Goal: Task Accomplishment & Management: Use online tool/utility

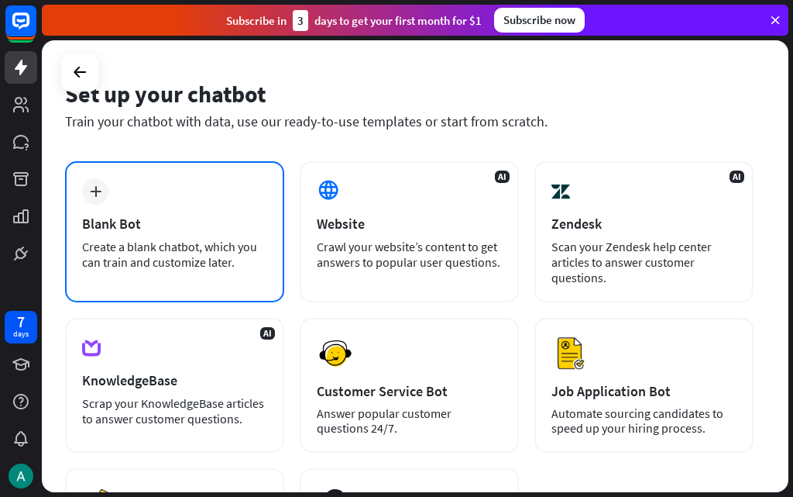
scroll to position [18, 0]
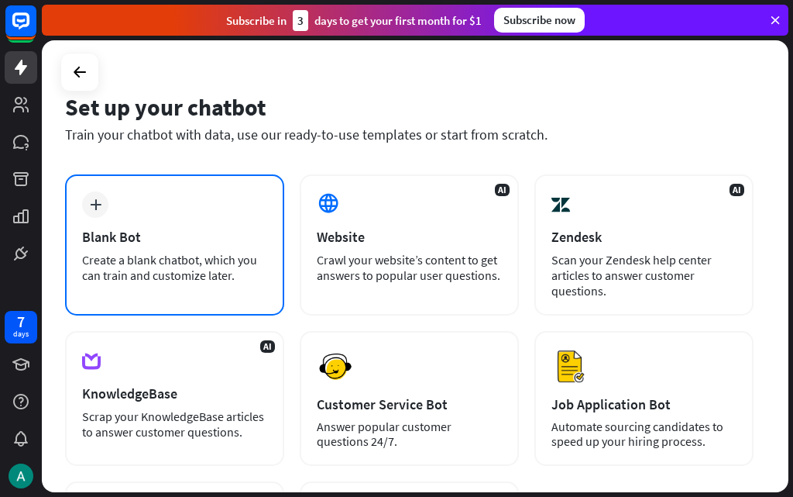
click at [208, 196] on div "plus Blank Bot Create a blank chatbot, which you can train and customize later." at bounding box center [174, 244] width 219 height 141
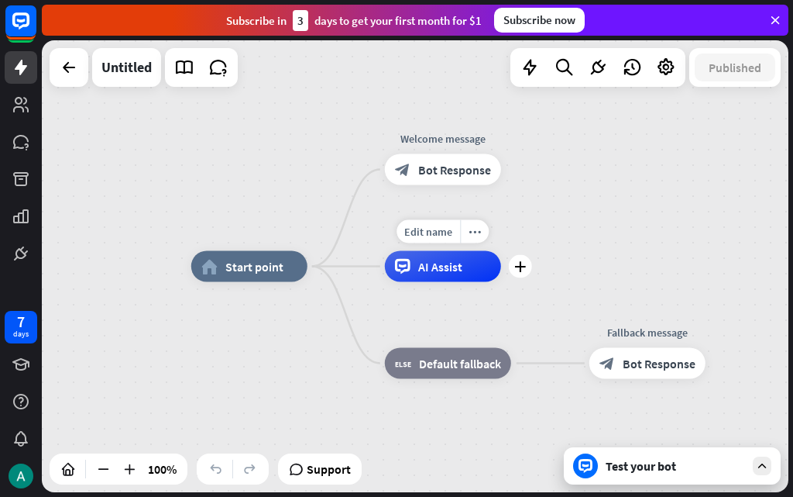
click at [418, 282] on div "Edit name more_horiz plus AI Assist" at bounding box center [443, 266] width 116 height 31
click at [419, 251] on div "Edit name more_horiz plus AI Assist" at bounding box center [443, 266] width 116 height 31
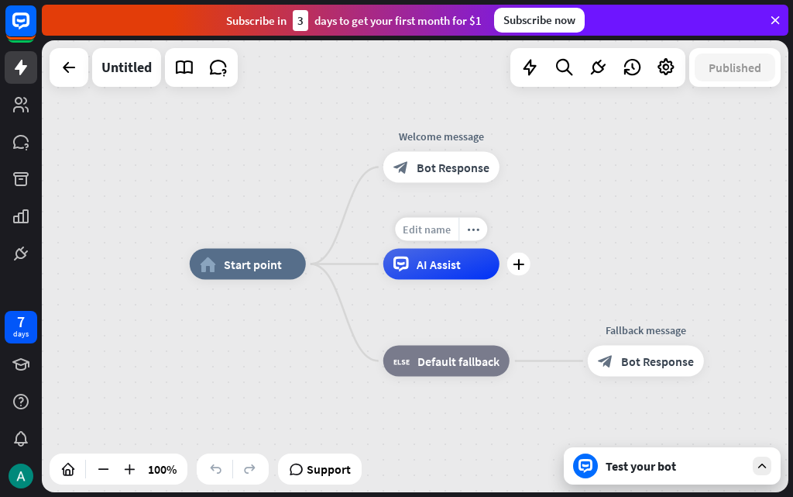
click at [417, 249] on div "Edit name more_horiz plus AI Assist" at bounding box center [441, 264] width 116 height 31
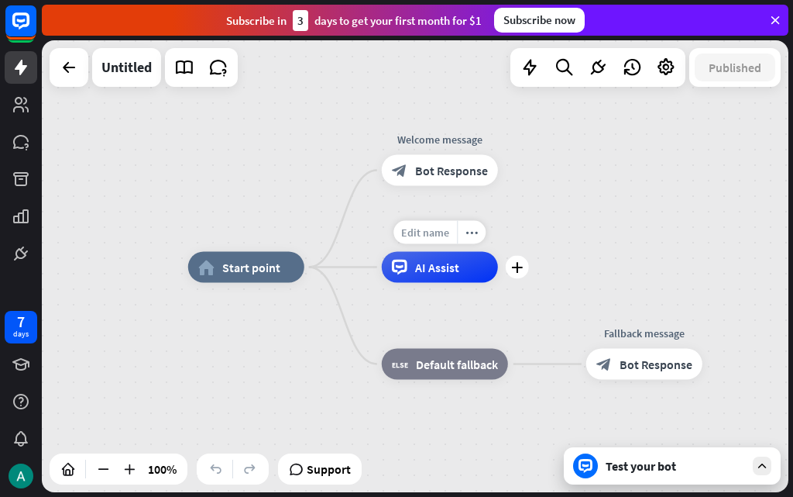
click at [414, 243] on div "Edit name" at bounding box center [426, 232] width 64 height 23
type input "****"
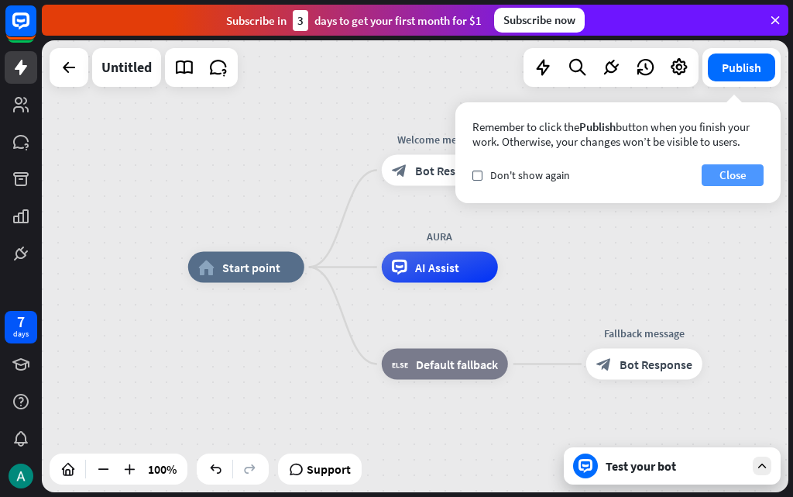
click at [720, 174] on button "Close" at bounding box center [733, 175] width 62 height 22
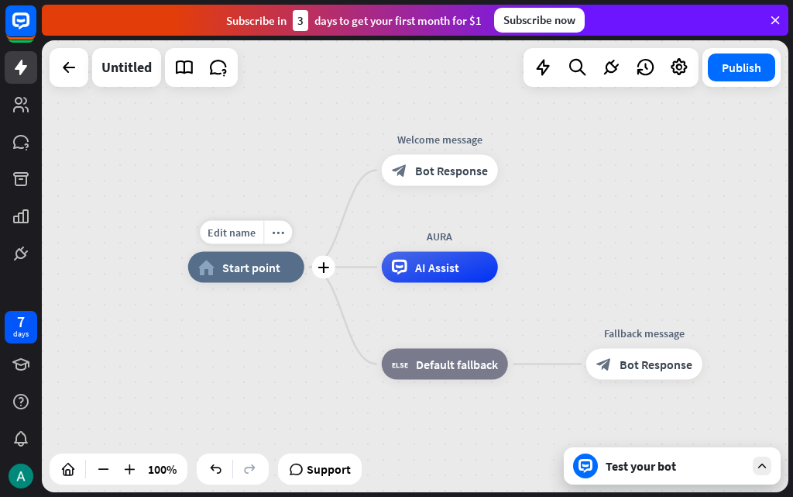
click at [211, 263] on icon "home_2" at bounding box center [206, 266] width 16 height 15
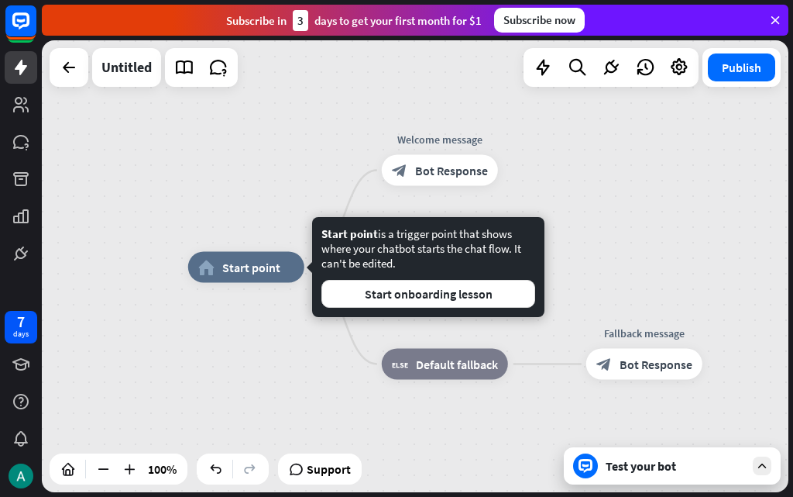
drag, startPoint x: 230, startPoint y: 120, endPoint x: 258, endPoint y: 126, distance: 28.6
click at [249, 123] on div "home_2 Start point Welcome message block_bot_response Bot Response AURA AI Assi…" at bounding box center [415, 266] width 747 height 452
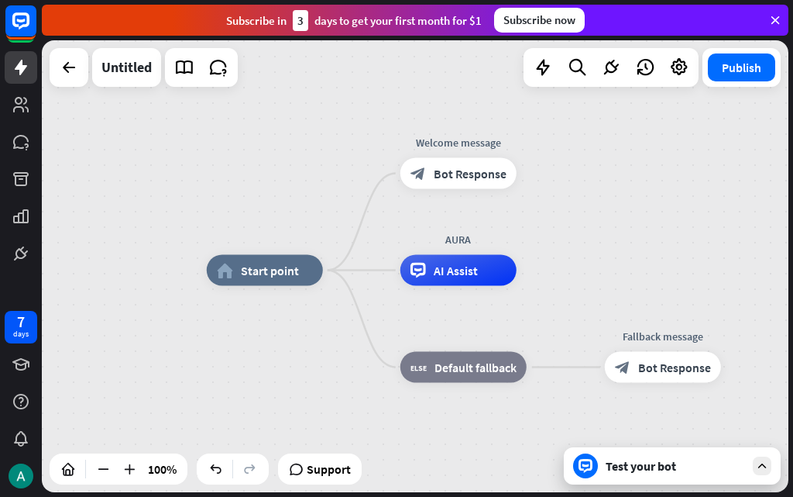
click at [327, 127] on div "home_2 Start point Welcome message block_bot_response Bot Response AURA AI Assi…" at bounding box center [415, 266] width 747 height 452
click at [741, 70] on button "Publish" at bounding box center [741, 67] width 67 height 28
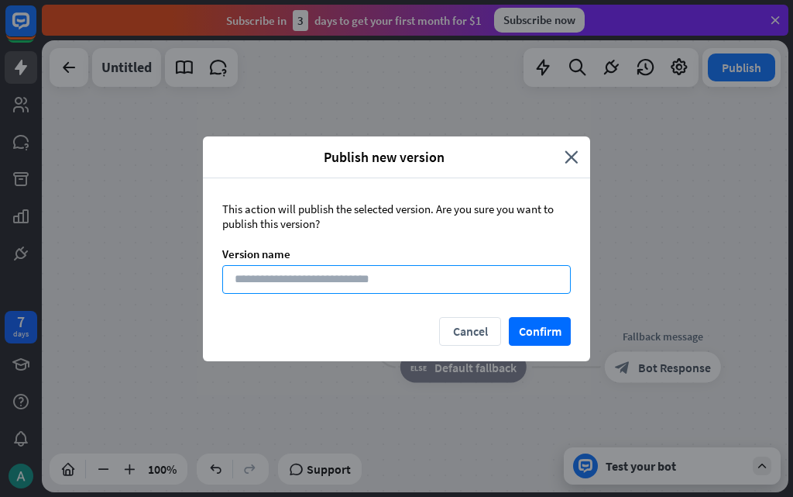
click at [342, 274] on input at bounding box center [396, 279] width 349 height 29
type input "****"
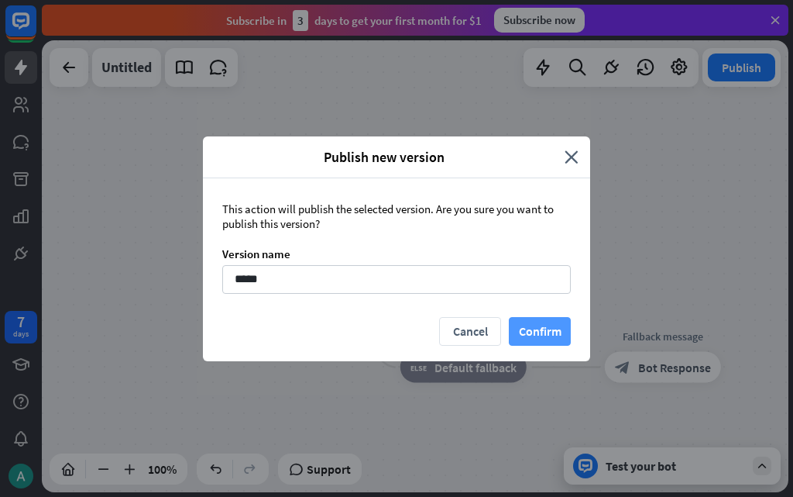
click at [547, 325] on button "Confirm" at bounding box center [540, 331] width 62 height 29
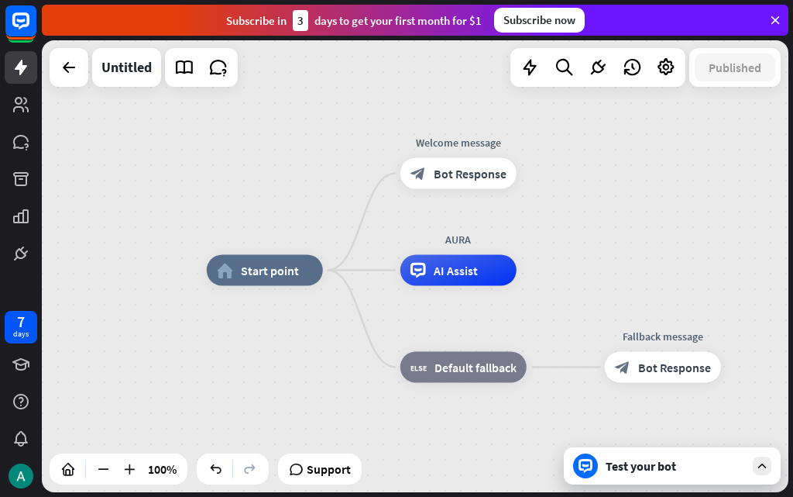
click at [661, 471] on div "Test your bot" at bounding box center [675, 465] width 139 height 15
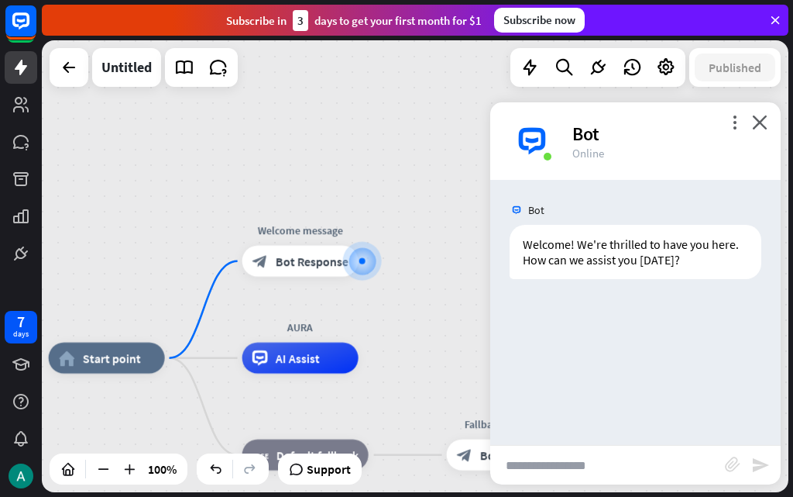
click at [594, 468] on input "text" at bounding box center [607, 464] width 235 height 39
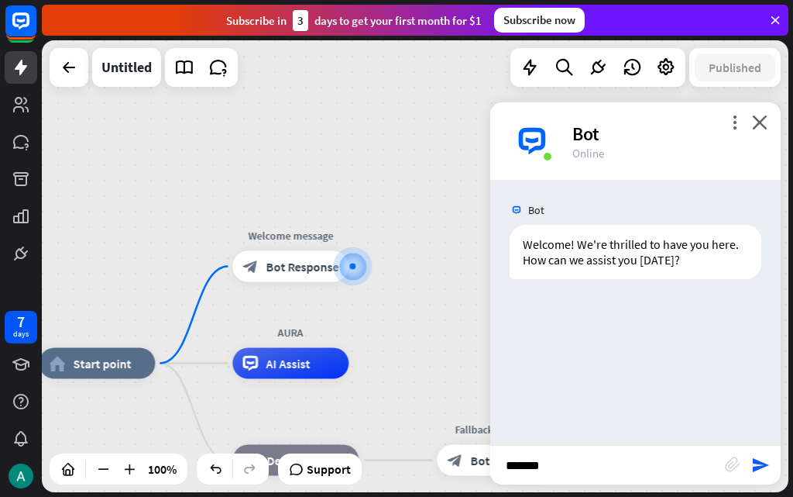
type input "********"
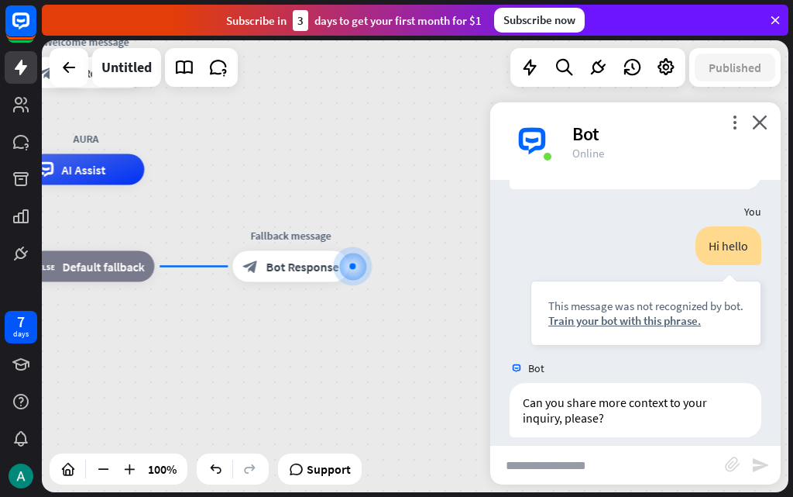
scroll to position [105, 0]
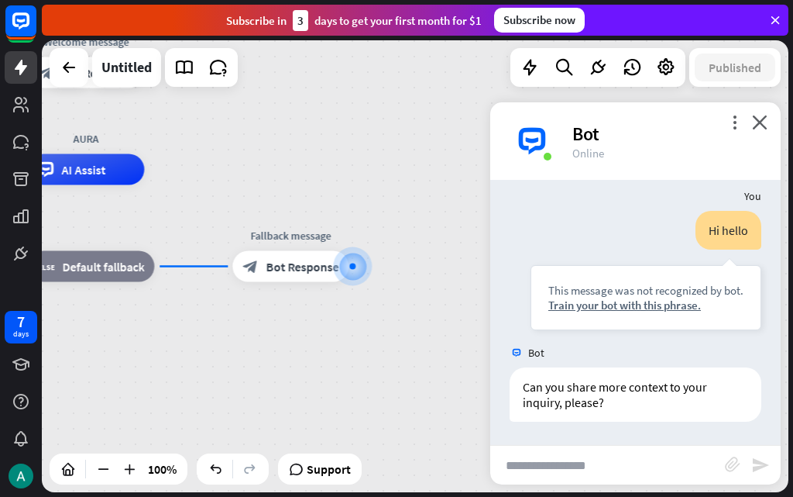
click at [594, 463] on input "text" at bounding box center [607, 464] width 235 height 39
type input "*"
type input "**********"
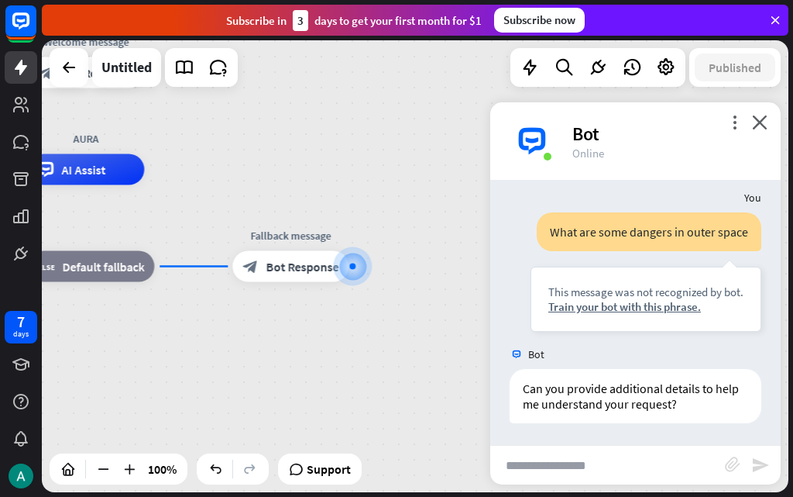
scroll to position [353, 0]
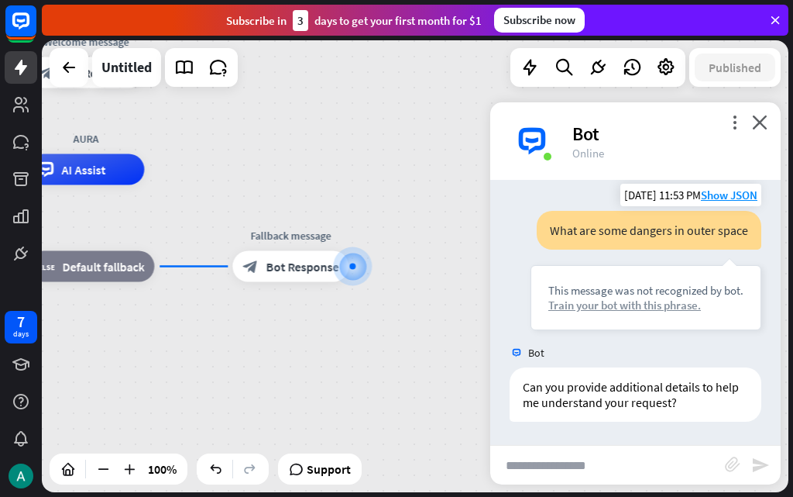
click at [615, 301] on div "Train your bot with this phrase." at bounding box center [645, 304] width 195 height 15
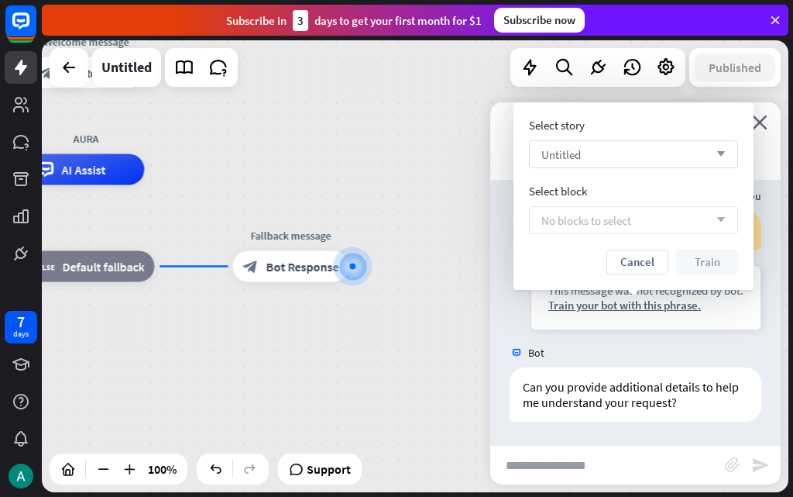
click at [603, 153] on div "Untitled arrow_down" at bounding box center [633, 154] width 209 height 28
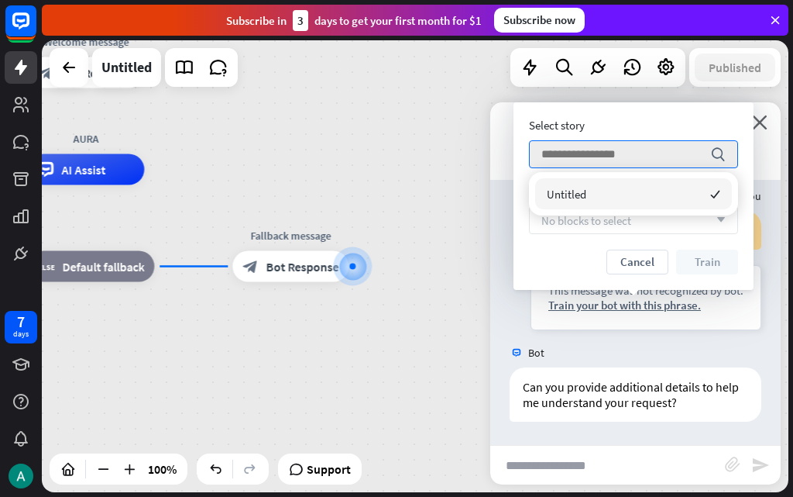
click at [607, 191] on div "Untitled checked" at bounding box center [633, 193] width 197 height 31
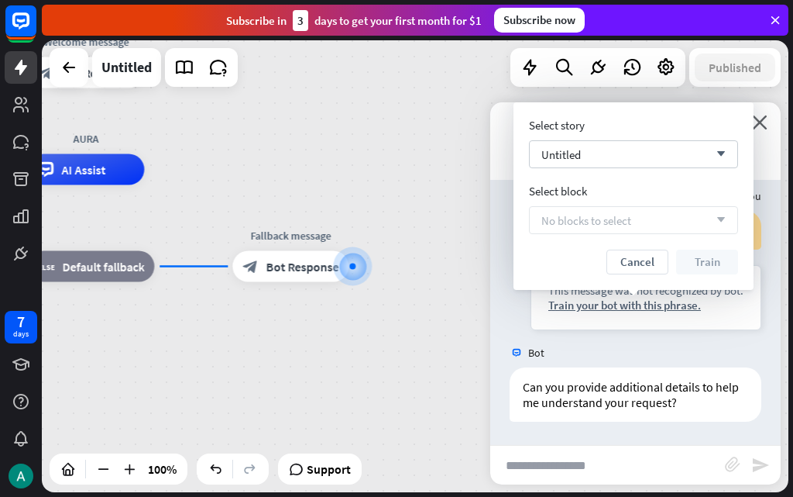
click at [607, 219] on span "No blocks to select" at bounding box center [586, 220] width 90 height 15
click at [683, 229] on div "No blocks to select arrow_down" at bounding box center [633, 220] width 209 height 28
click at [686, 229] on div "No blocks to select arrow_down" at bounding box center [633, 220] width 209 height 28
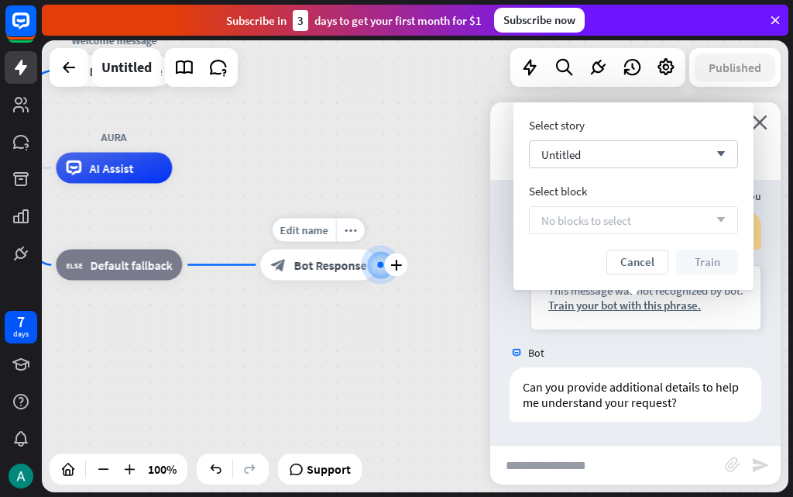
drag, startPoint x: 201, startPoint y: 276, endPoint x: 297, endPoint y: 270, distance: 96.2
click at [297, 270] on div "Edit name more_horiz plus Fallback message block_bot_response Bot Response" at bounding box center [318, 264] width 116 height 31
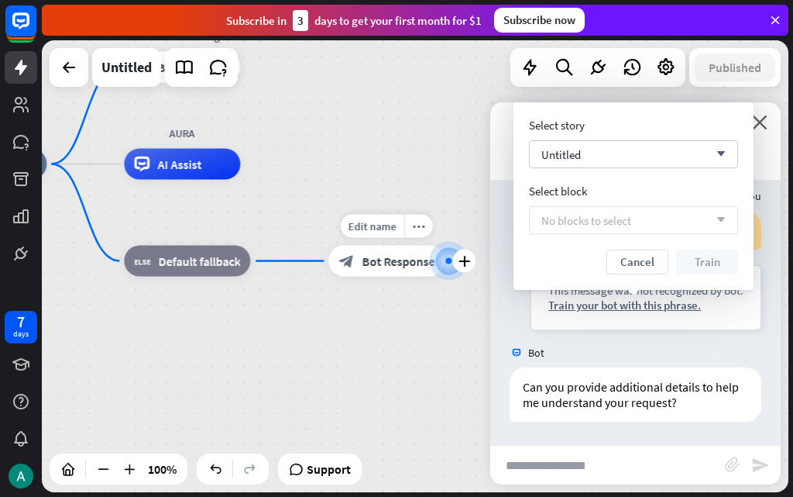
click at [382, 269] on div "block_bot_response Bot Response" at bounding box center [386, 261] width 116 height 31
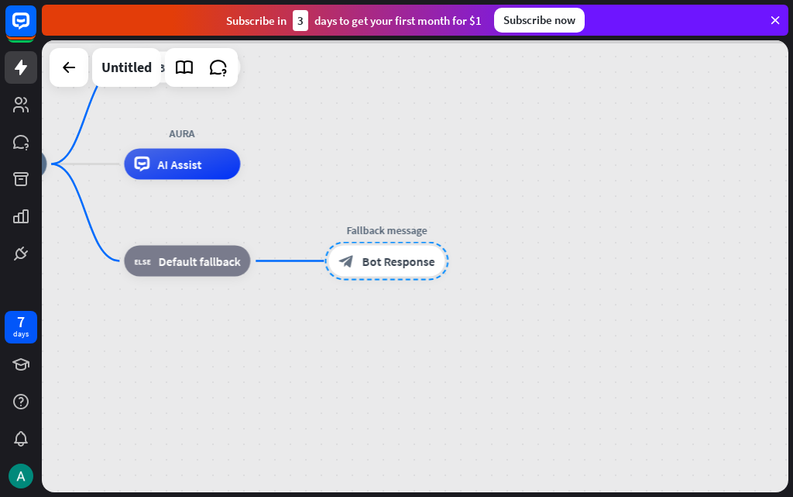
click at [383, 261] on div at bounding box center [415, 266] width 747 height 452
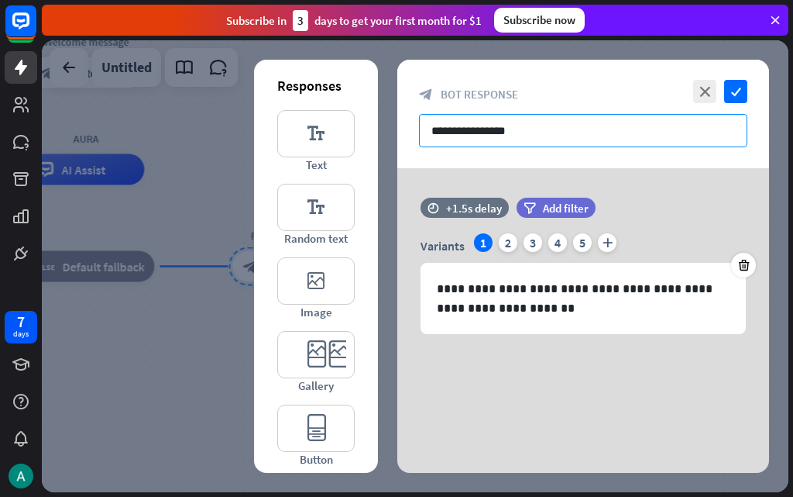
click at [568, 143] on input "**********" at bounding box center [583, 130] width 328 height 33
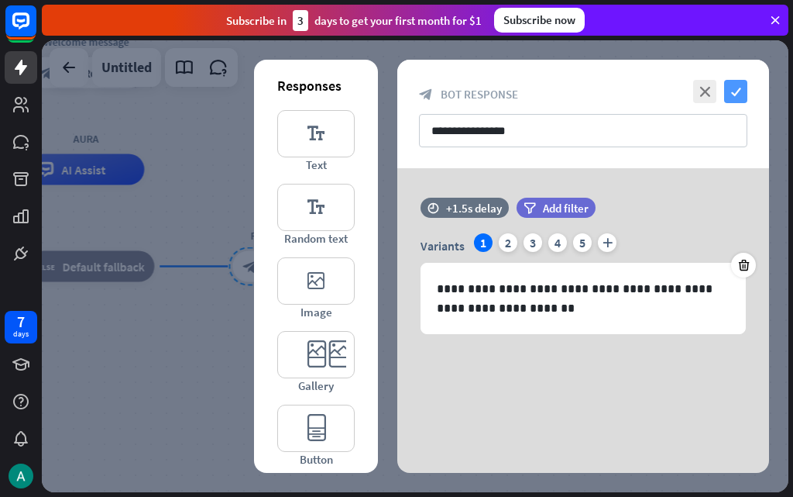
click at [727, 89] on icon "check" at bounding box center [735, 91] width 23 height 23
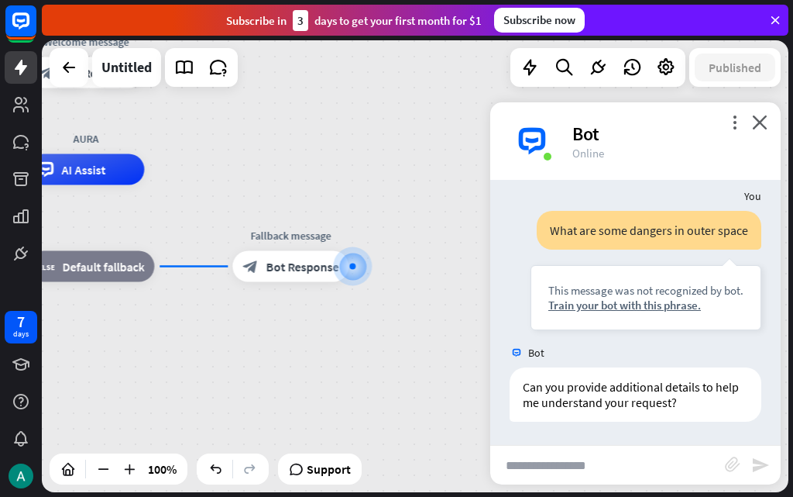
drag, startPoint x: 465, startPoint y: 16, endPoint x: 483, endPoint y: 20, distance: 19.0
click at [482, 20] on div "Subscribe [DATE] to get your first month for $1" at bounding box center [354, 20] width 256 height 21
click at [466, 24] on div "Subscribe [DATE] to get your first month for $1" at bounding box center [354, 20] width 256 height 21
click at [472, 24] on div "Subscribe [DATE] to get your first month for $1" at bounding box center [354, 20] width 256 height 21
click at [473, 23] on div "Subscribe [DATE] to get your first month for $1" at bounding box center [354, 20] width 256 height 21
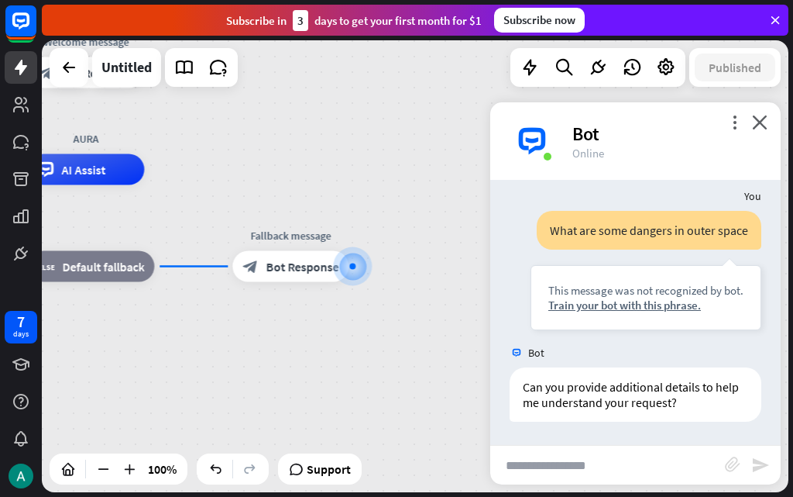
click at [473, 15] on div "Subscribe [DATE] to get your first month for $1" at bounding box center [354, 20] width 256 height 21
drag, startPoint x: 472, startPoint y: 22, endPoint x: 486, endPoint y: 19, distance: 15.0
click at [486, 19] on div "Subscribe [DATE] to get your first month for $1 Subscribe now" at bounding box center [415, 20] width 747 height 31
click at [364, 17] on div "Subscribe [DATE] to get your first month for $1" at bounding box center [354, 20] width 256 height 21
drag, startPoint x: 486, startPoint y: 18, endPoint x: 225, endPoint y: 29, distance: 261.3
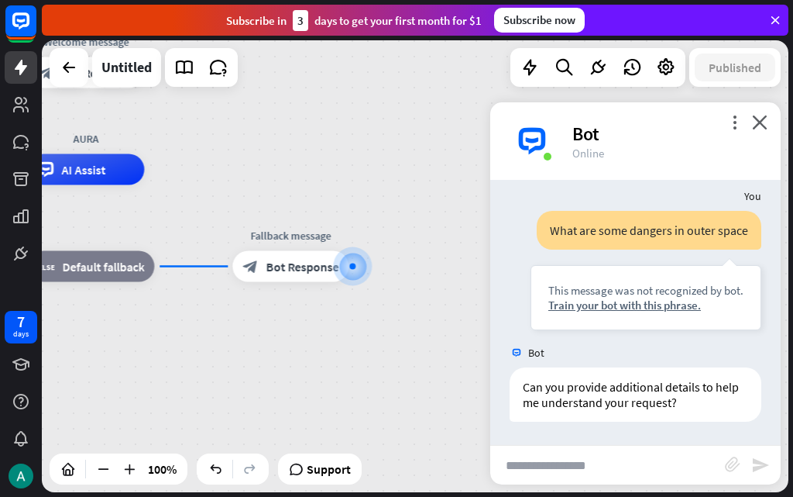
click at [225, 29] on div "Subscribe [DATE] to get your first month for $1 Subscribe now" at bounding box center [415, 20] width 747 height 31
click at [321, 75] on div "Untitled" at bounding box center [284, 67] width 469 height 39
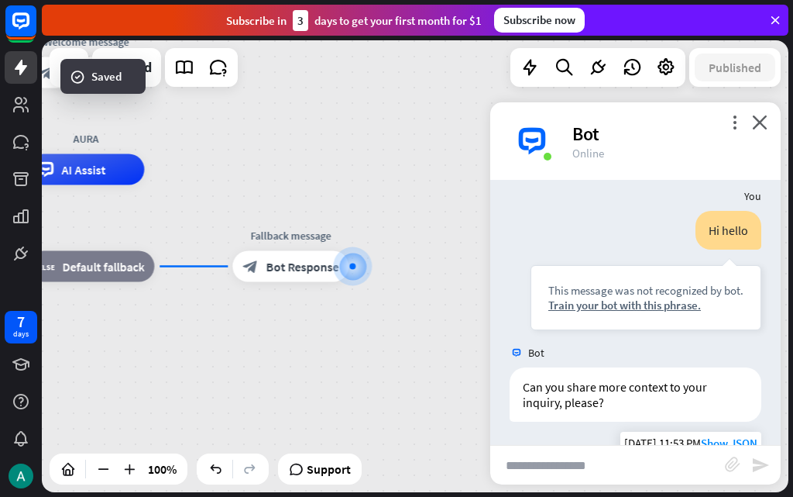
scroll to position [353, 0]
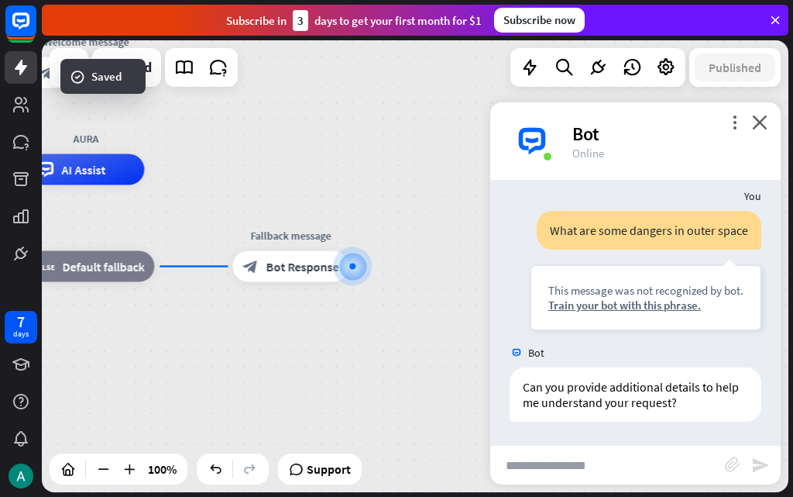
click at [537, 153] on img at bounding box center [532, 141] width 46 height 46
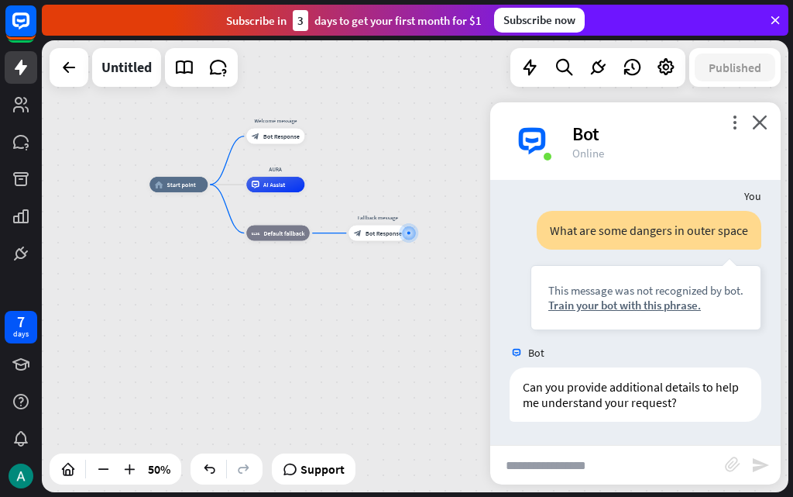
drag, startPoint x: 318, startPoint y: 180, endPoint x: 336, endPoint y: 180, distance: 18.6
click at [336, 180] on div "home_2 Start point Welcome message block_bot_response Bot Response AURA AI Assi…" at bounding box center [415, 266] width 747 height 452
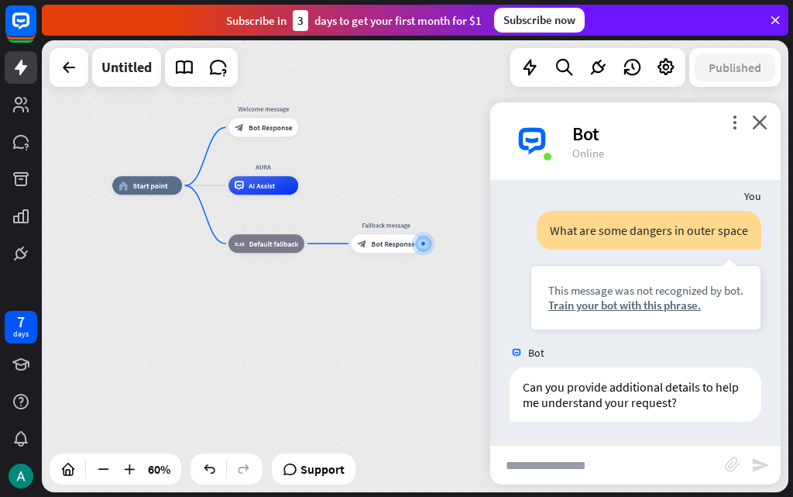
click at [778, 27] on div "Subscribe [DATE] to get your first month for $1 Subscribe now" at bounding box center [415, 20] width 747 height 31
click at [777, 26] on icon at bounding box center [775, 20] width 14 height 14
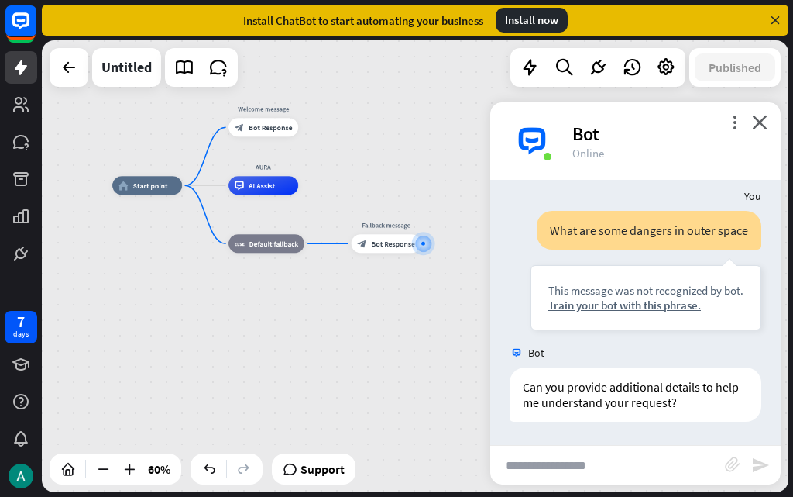
click at [779, 24] on icon at bounding box center [775, 20] width 14 height 14
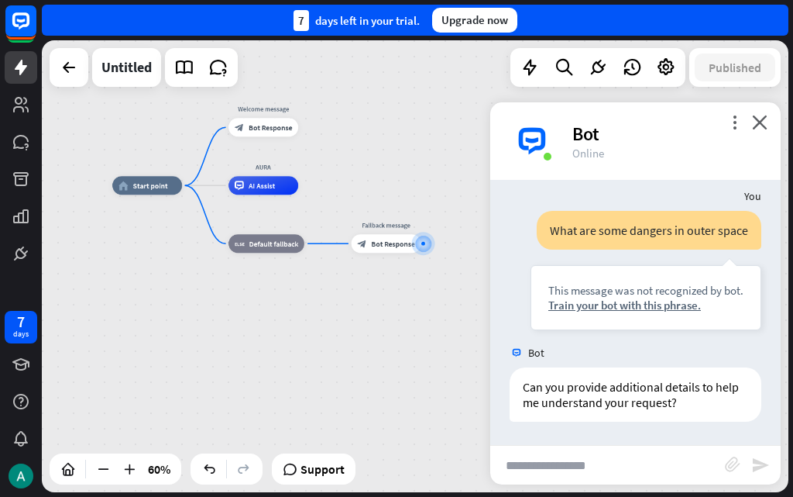
drag, startPoint x: 384, startPoint y: 18, endPoint x: 420, endPoint y: 35, distance: 39.5
click at [420, 35] on div "7 days left in your trial. Upgrade now" at bounding box center [415, 20] width 747 height 31
click at [291, 15] on div "7 days left in your trial. Upgrade now" at bounding box center [415, 20] width 747 height 31
drag, startPoint x: 274, startPoint y: 16, endPoint x: 328, endPoint y: 40, distance: 58.3
click at [328, 40] on div "7 days left in your trial. Upgrade now" at bounding box center [417, 20] width 751 height 40
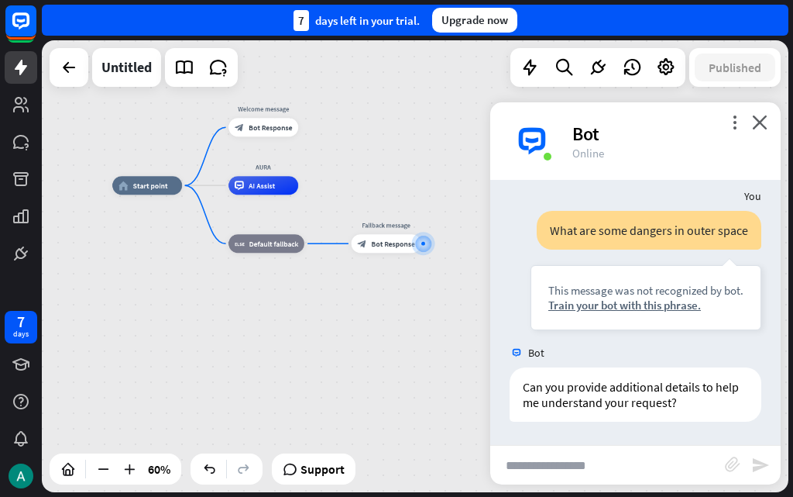
click at [339, 65] on div "Untitled" at bounding box center [284, 67] width 469 height 39
